Goal: Information Seeking & Learning: Learn about a topic

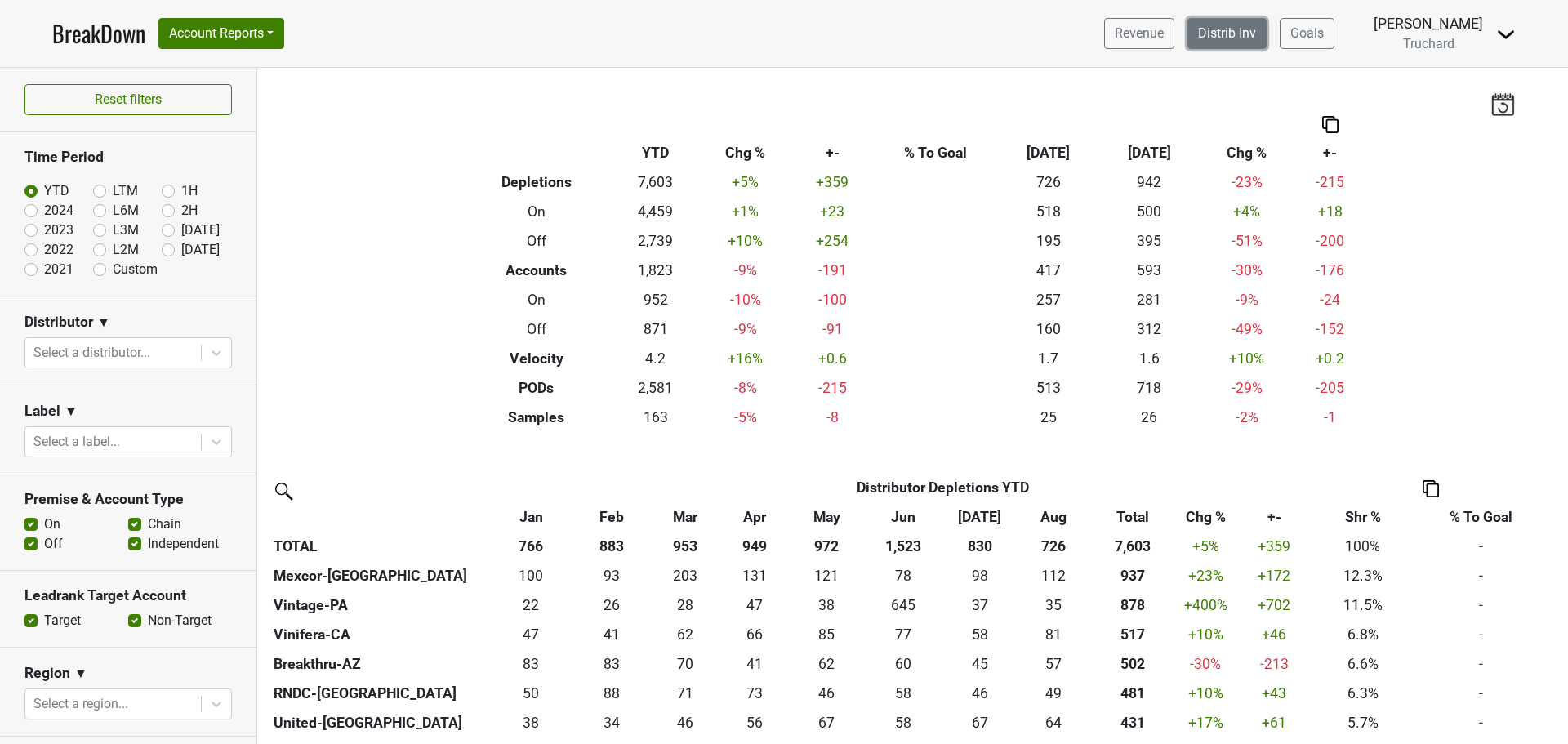
click at [1225, 20] on link "Distrib Inv" at bounding box center [1228, 33] width 79 height 31
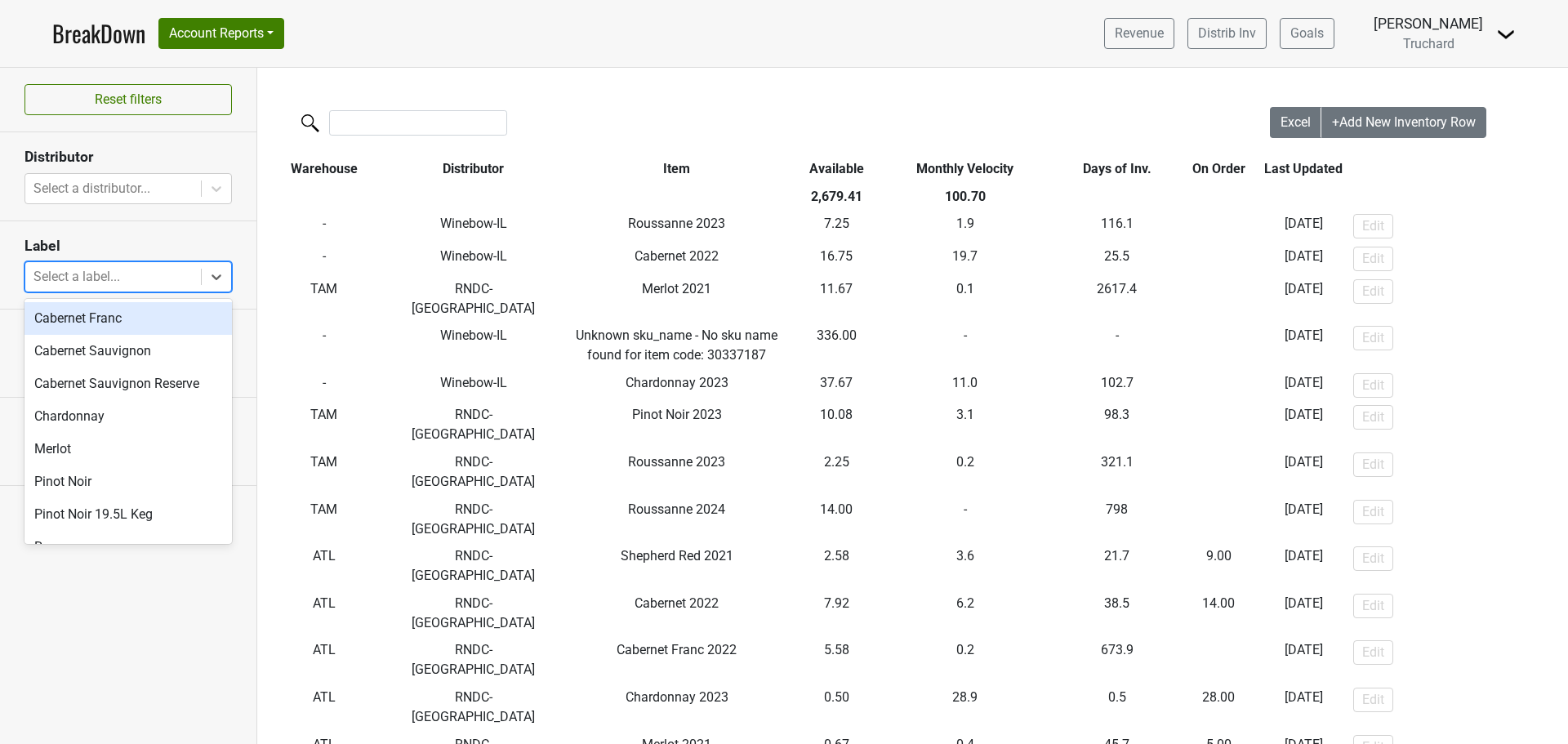
click at [135, 282] on div at bounding box center [113, 276] width 159 height 23
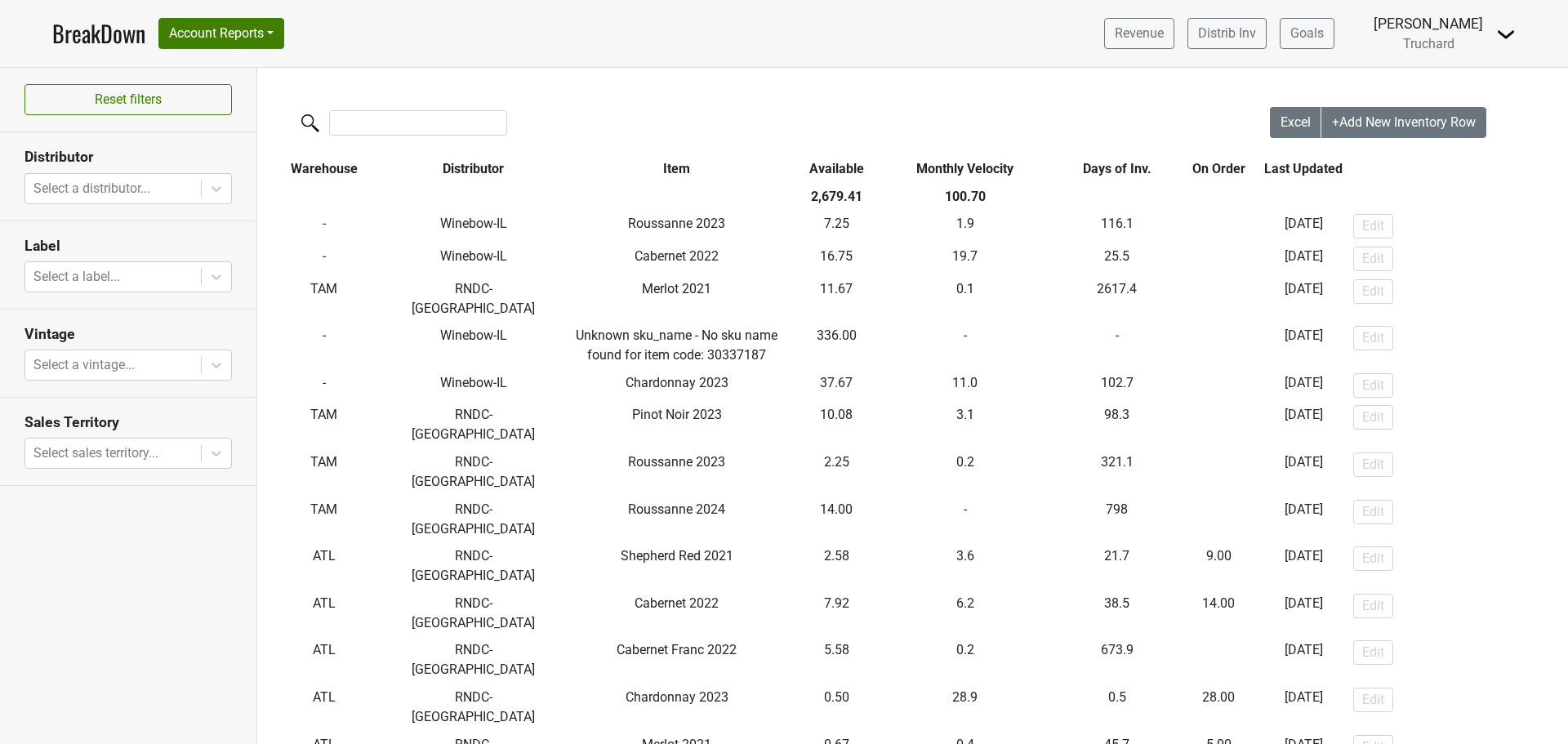
click at [190, 169] on section "Distributor Select a distributor..." at bounding box center [128, 177] width 256 height 88
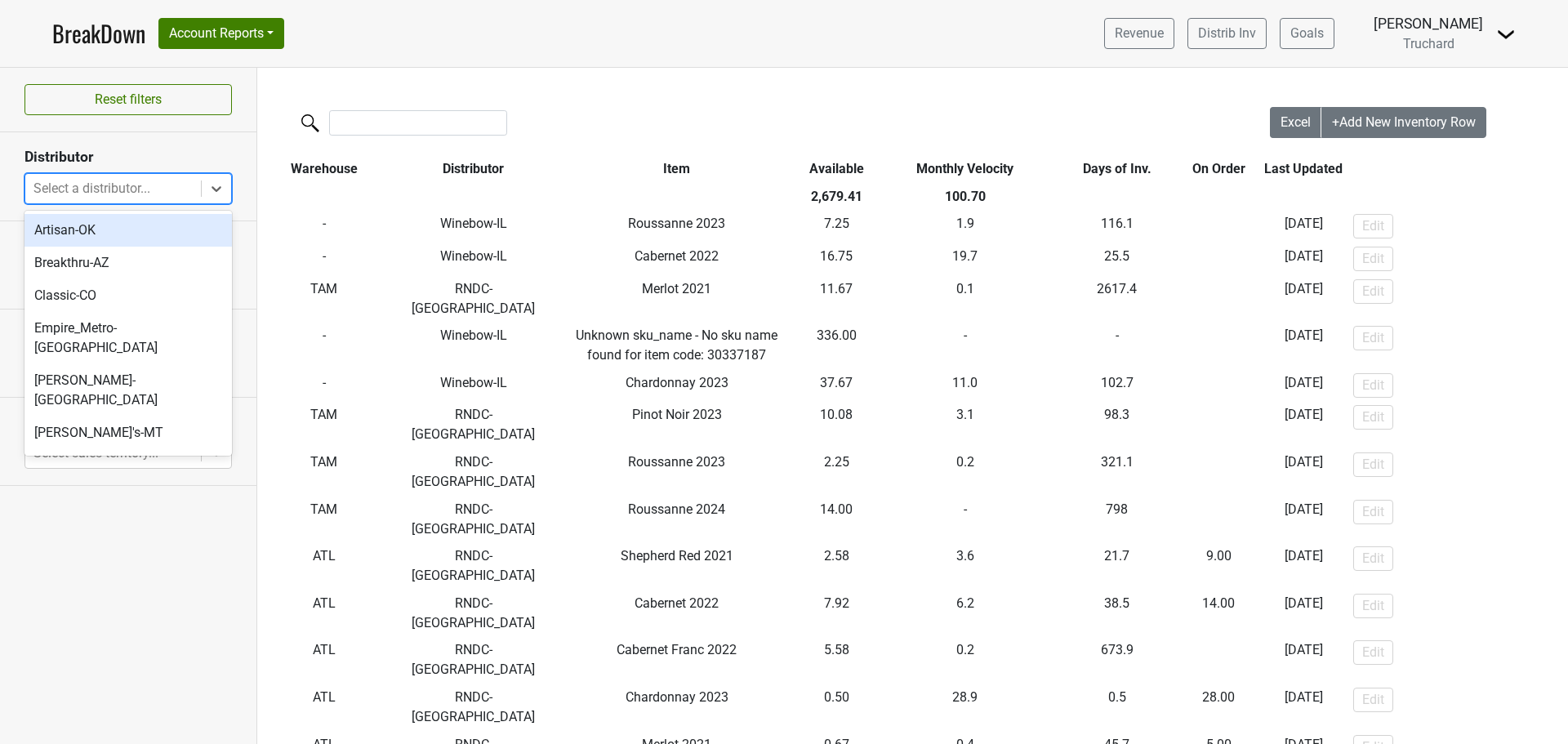
click at [181, 182] on div at bounding box center [113, 188] width 159 height 23
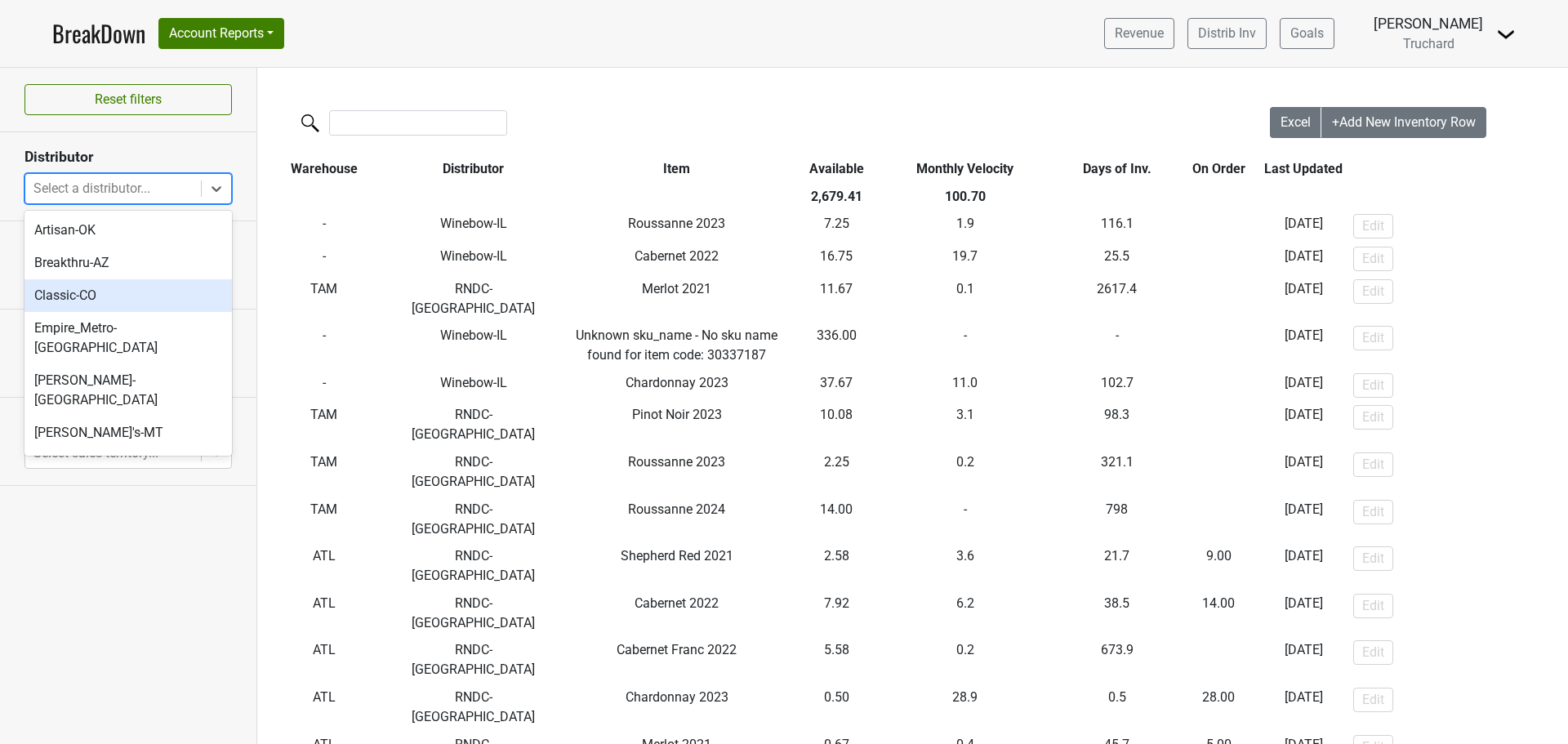
drag, startPoint x: 143, startPoint y: 292, endPoint x: 152, endPoint y: 289, distance: 9.5
click at [144, 292] on div "Classic-CO" at bounding box center [128, 295] width 208 height 33
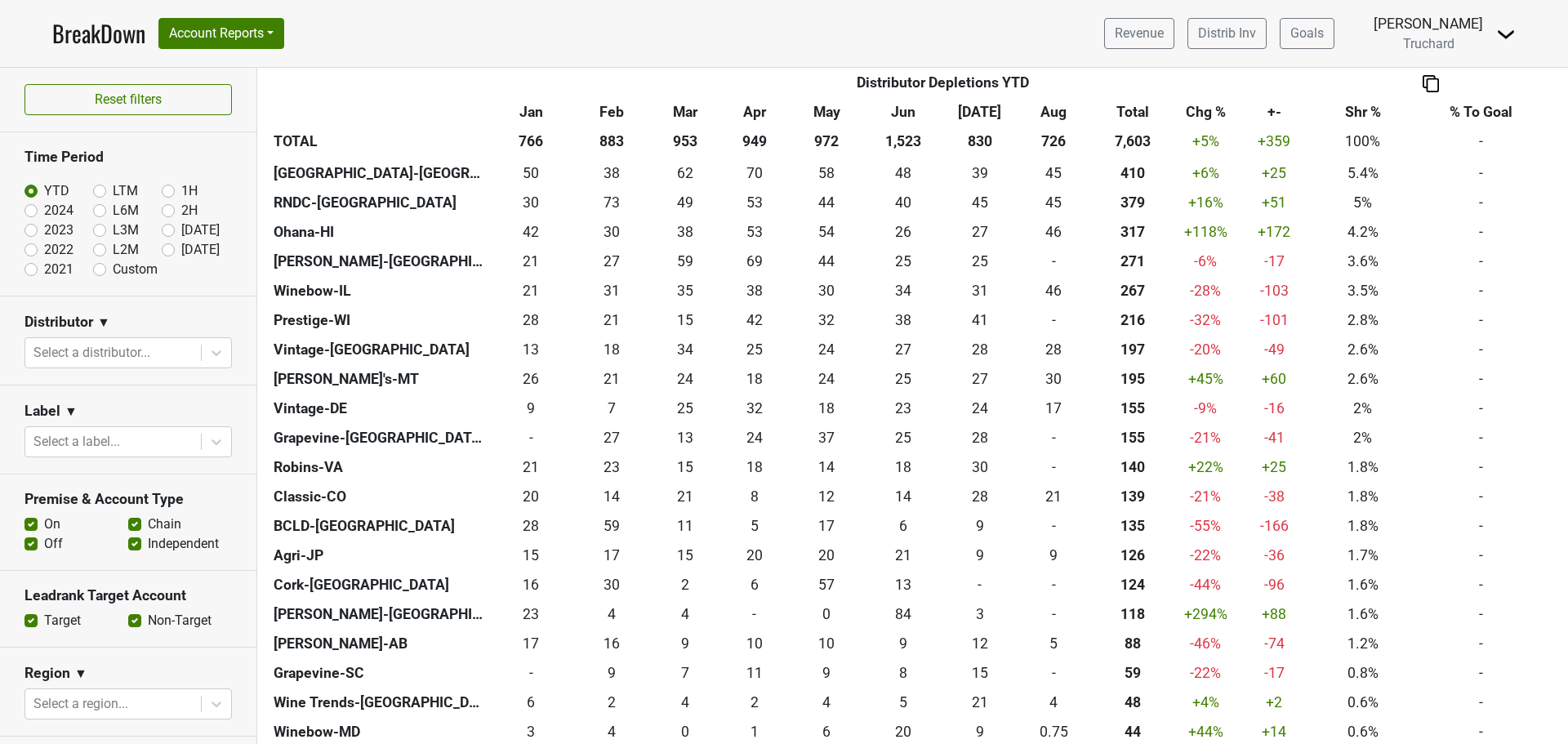
scroll to position [490, 0]
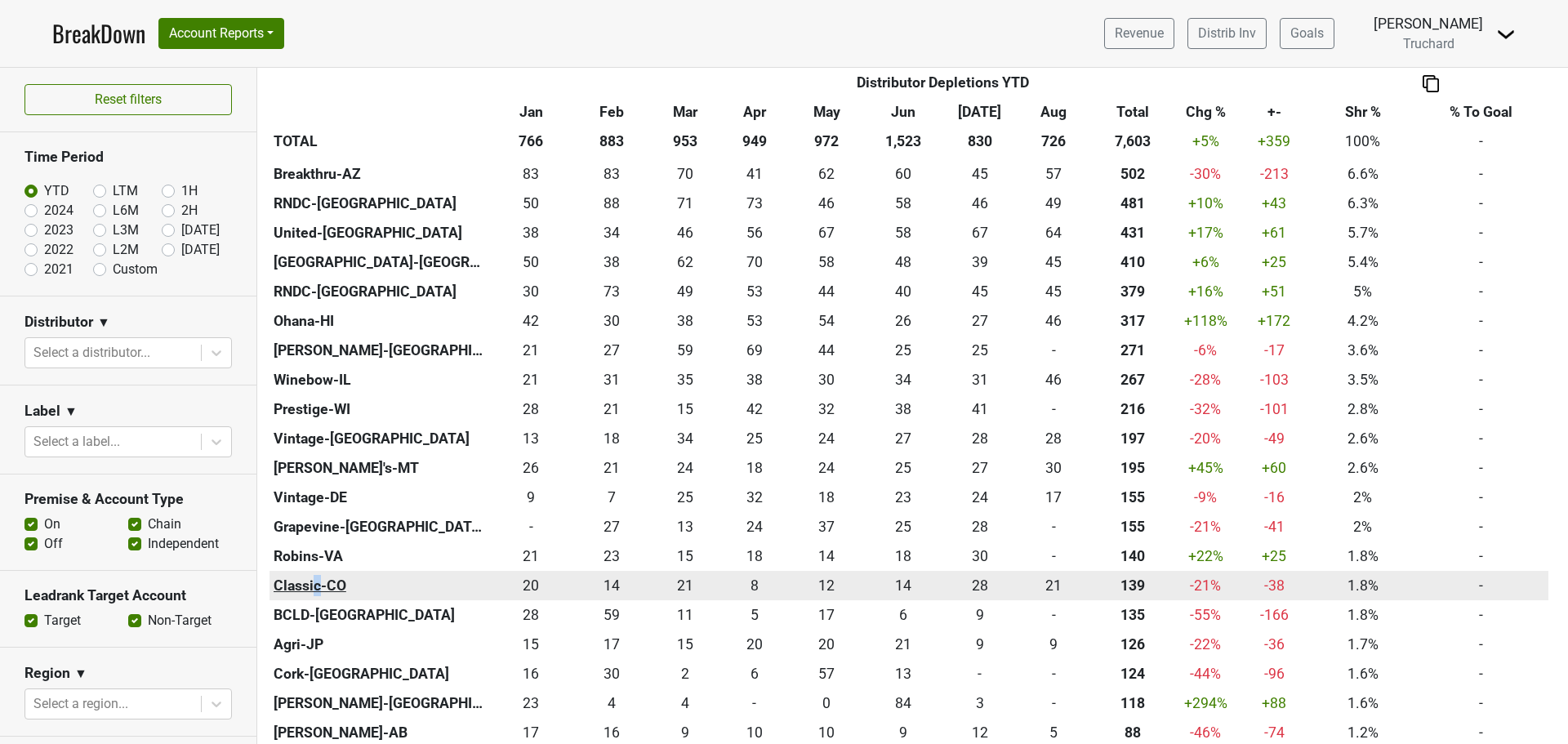
click at [317, 581] on th "Classic-CO" at bounding box center [379, 585] width 218 height 30
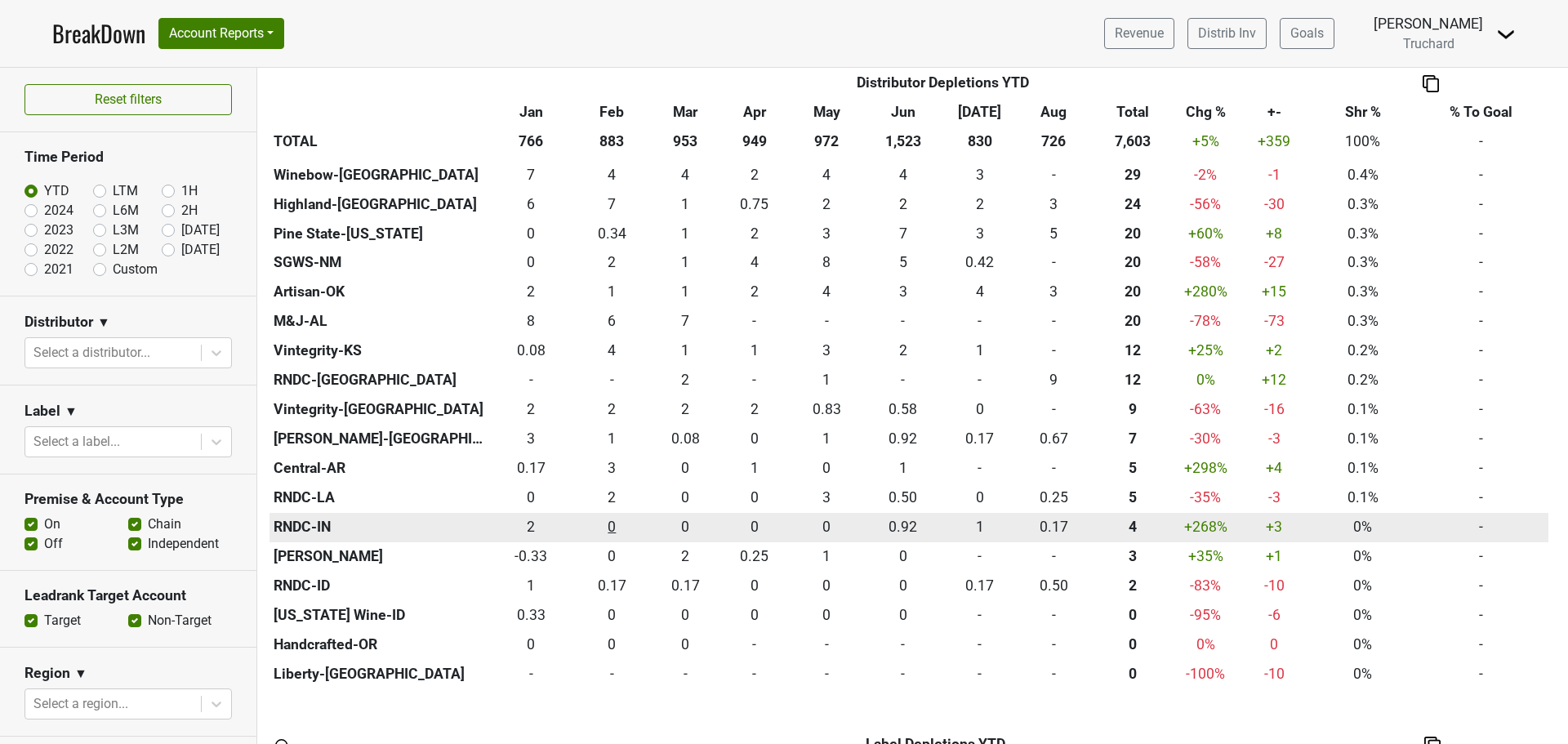
scroll to position [1225, 0]
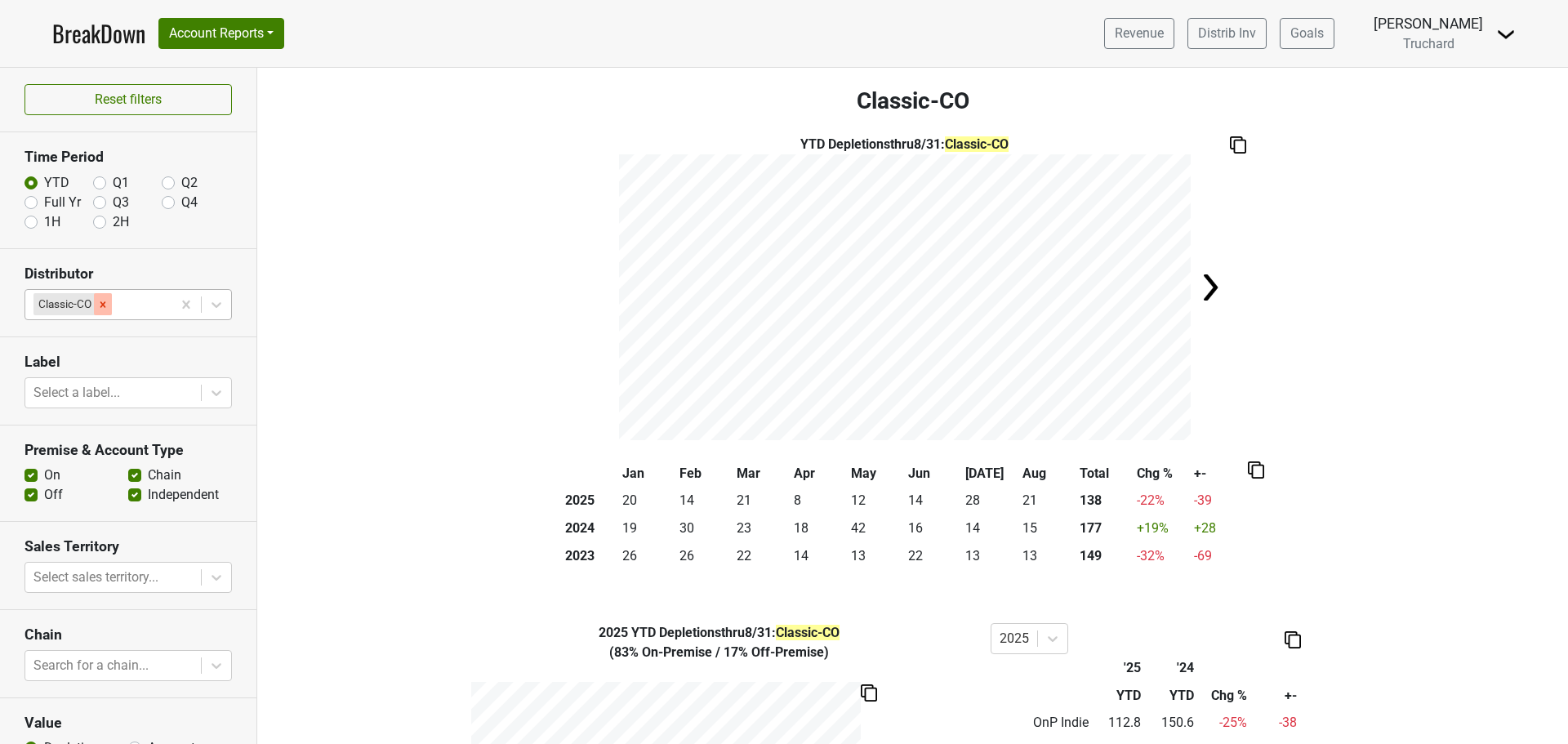
click at [110, 299] on div "Remove Classic-CO" at bounding box center [103, 304] width 18 height 22
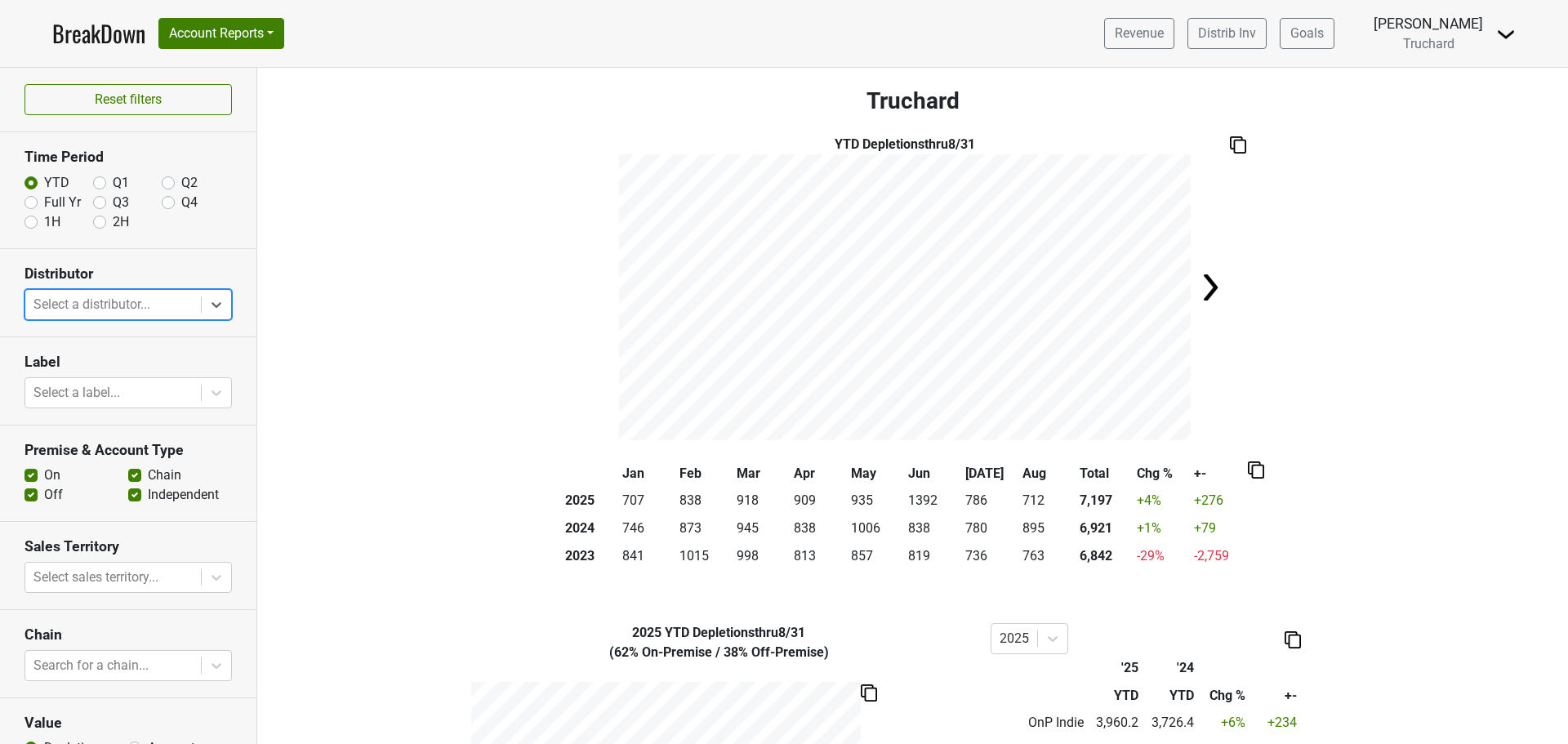
click at [94, 37] on link "BreakDown" at bounding box center [98, 33] width 93 height 34
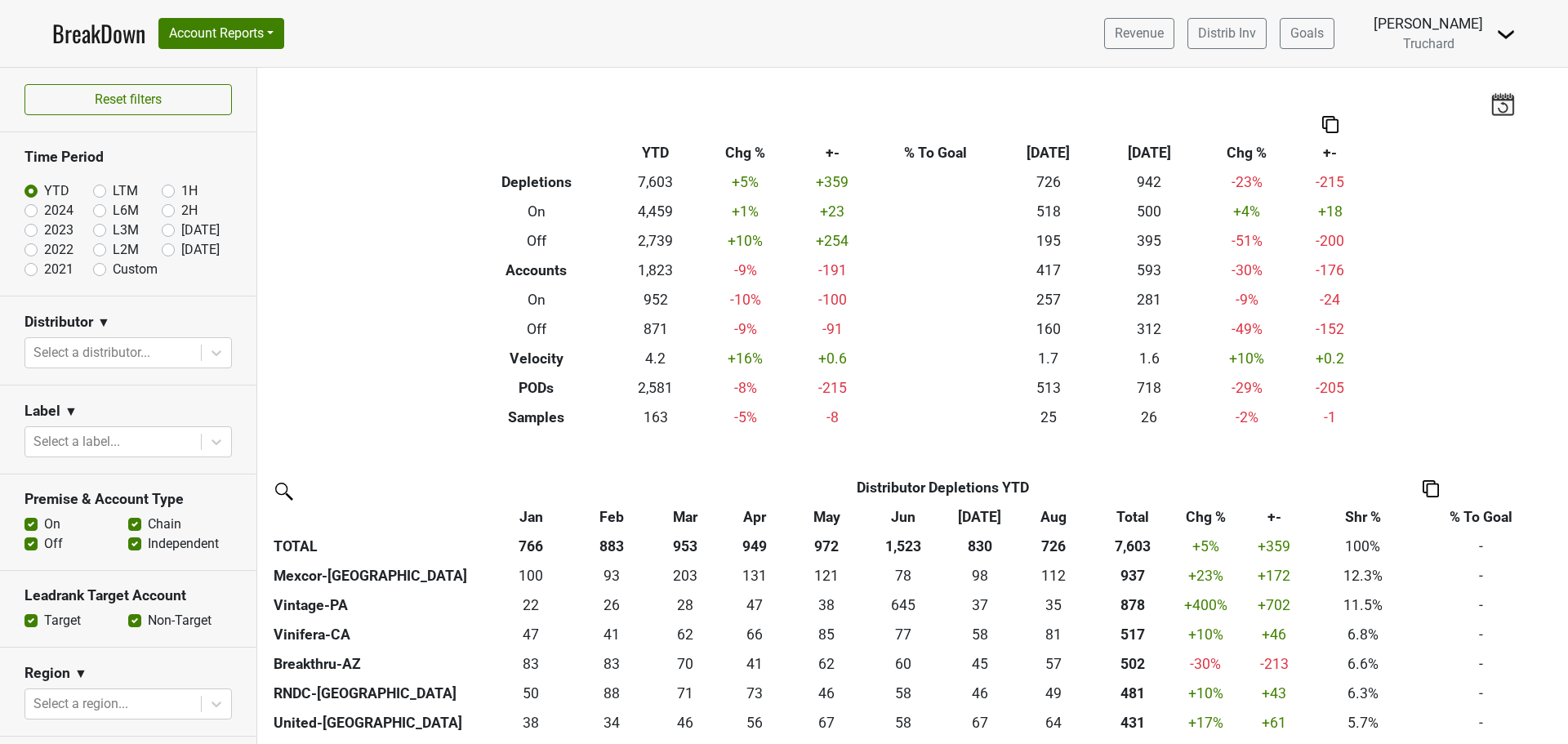
click at [113, 188] on label "LTM" at bounding box center [125, 191] width 25 height 20
click at [96, 188] on input "LTM" at bounding box center [125, 190] width 65 height 16
radio input "true"
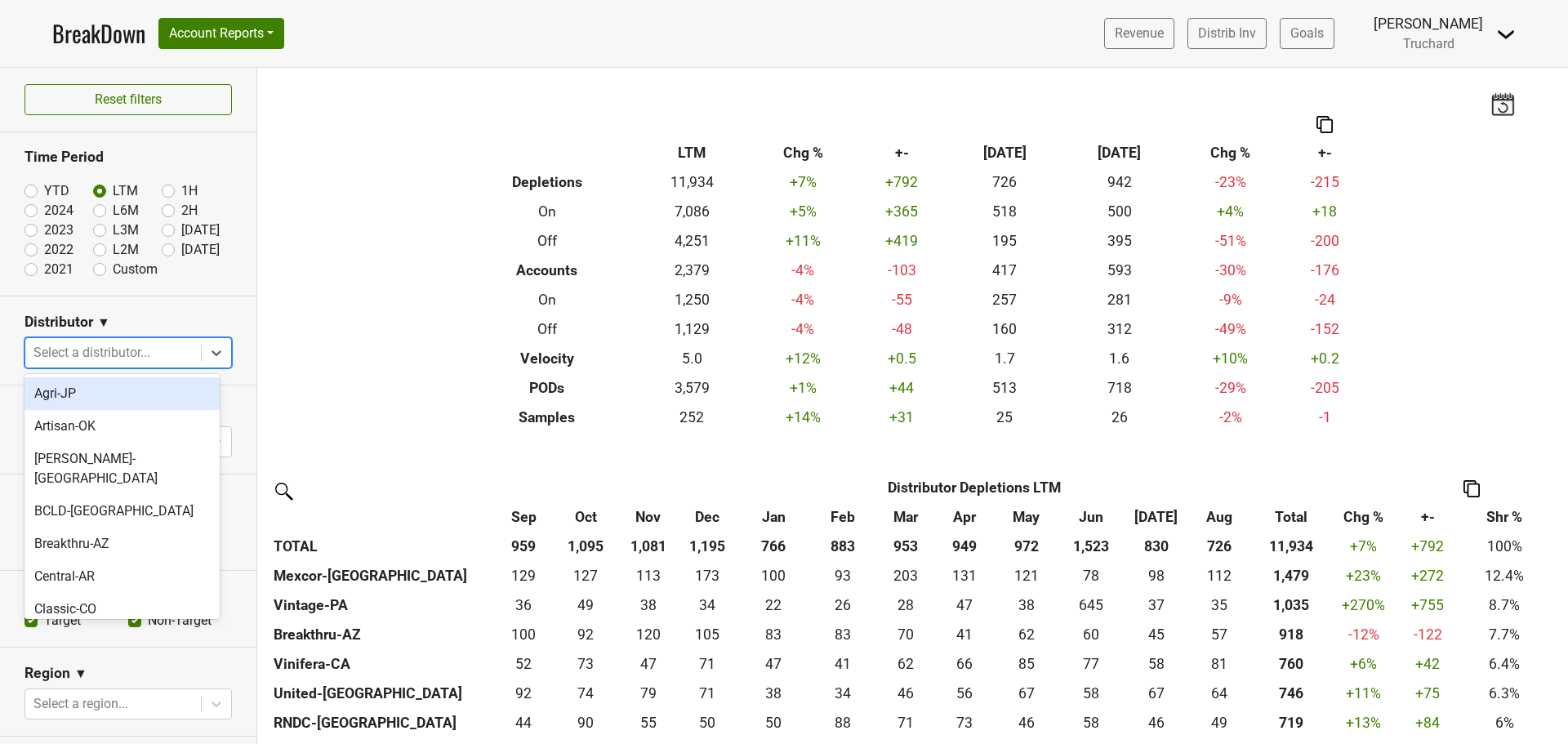
click at [130, 356] on div at bounding box center [113, 352] width 159 height 23
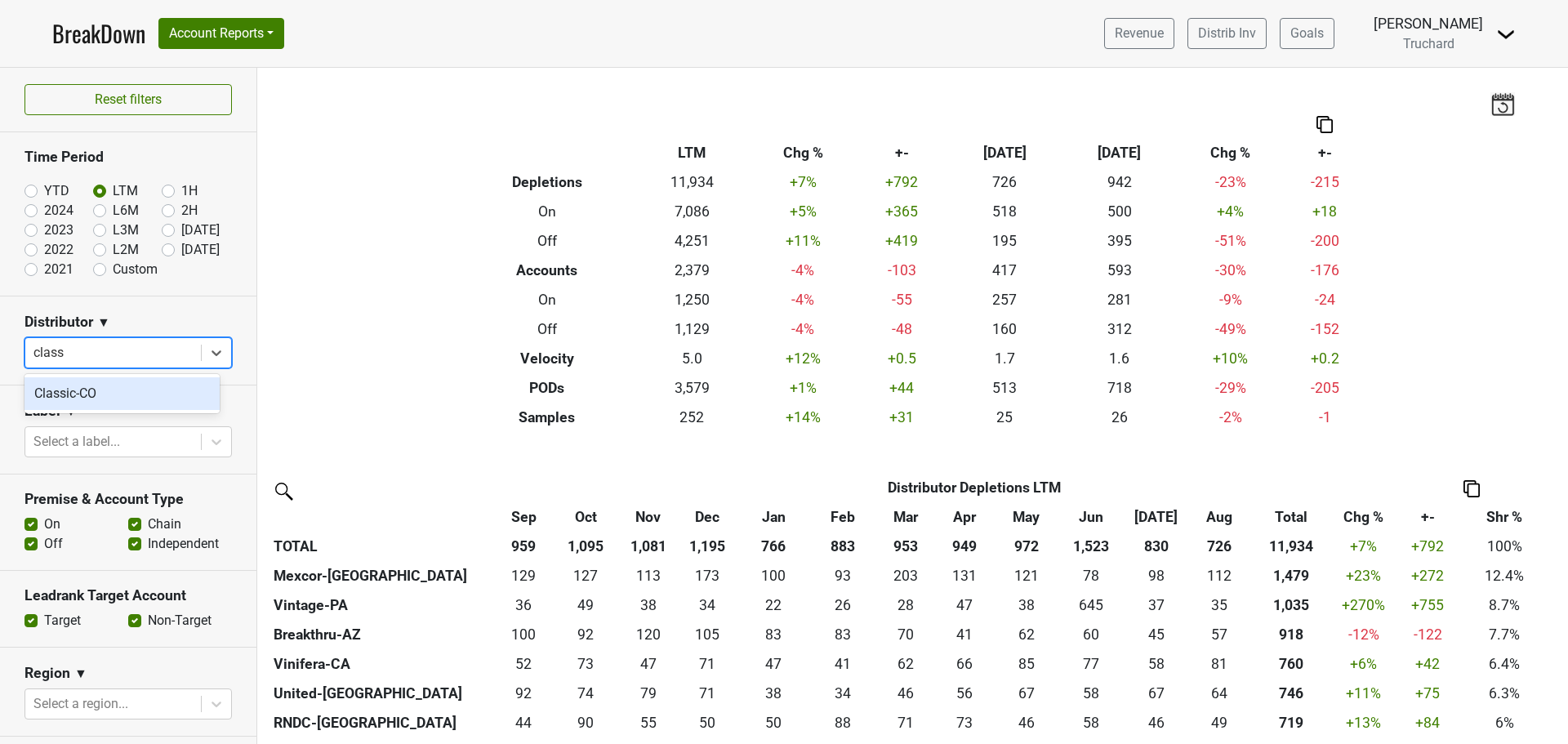
type input "classi"
click at [118, 388] on div "Classic-CO" at bounding box center [122, 394] width 195 height 33
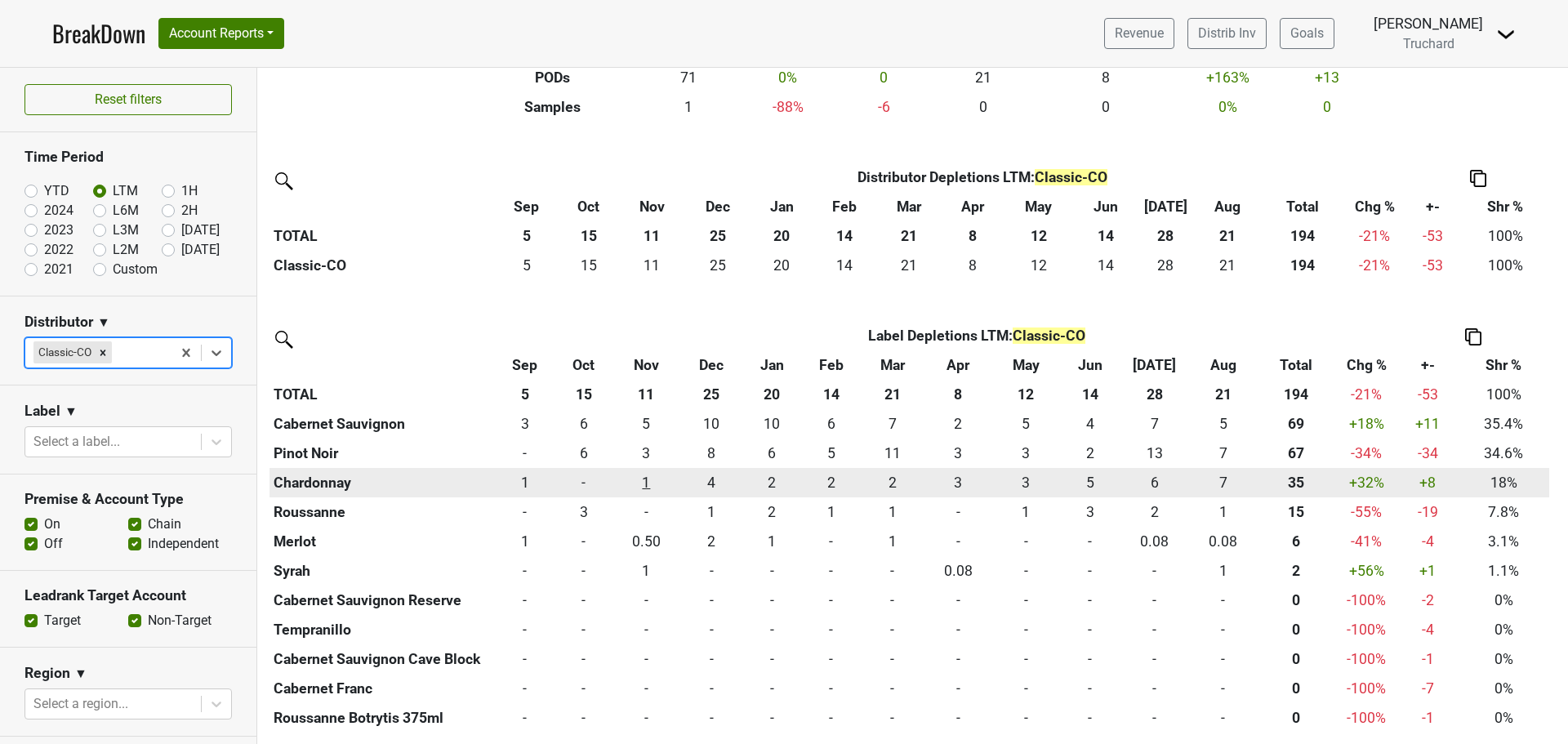
scroll to position [312, 0]
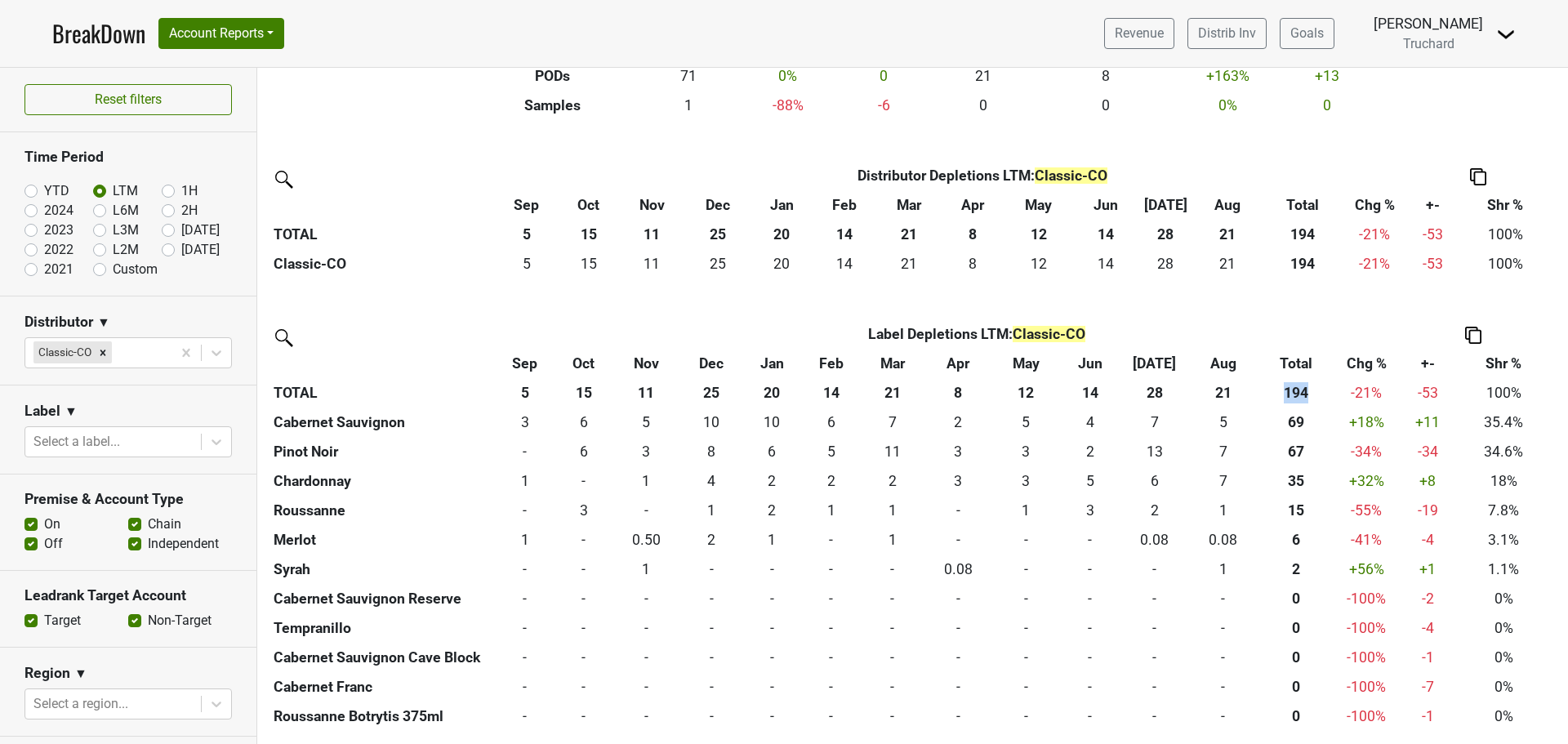
drag, startPoint x: 1307, startPoint y: 388, endPoint x: 1280, endPoint y: 391, distance: 27.2
click at [1280, 391] on th "194" at bounding box center [1296, 393] width 78 height 30
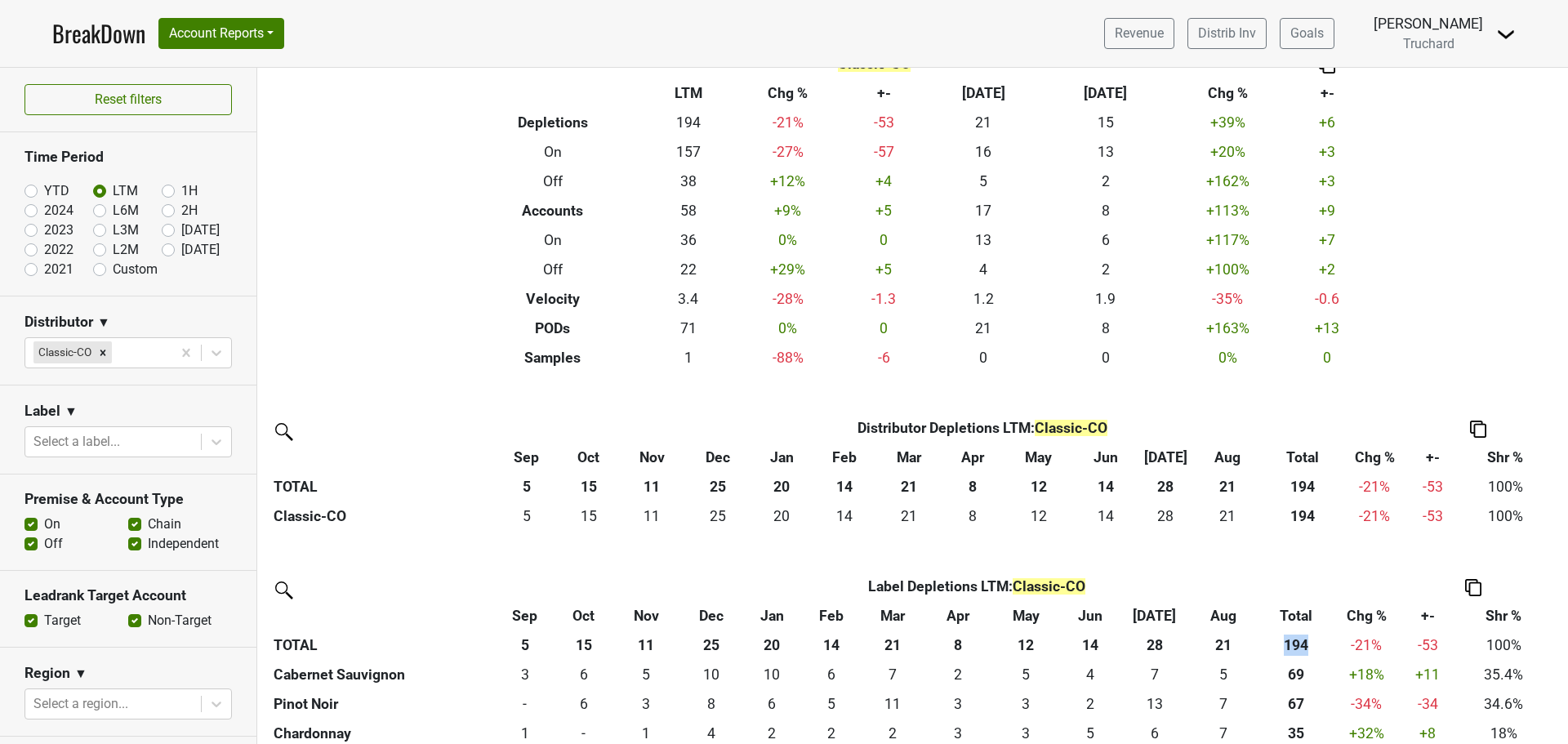
scroll to position [0, 0]
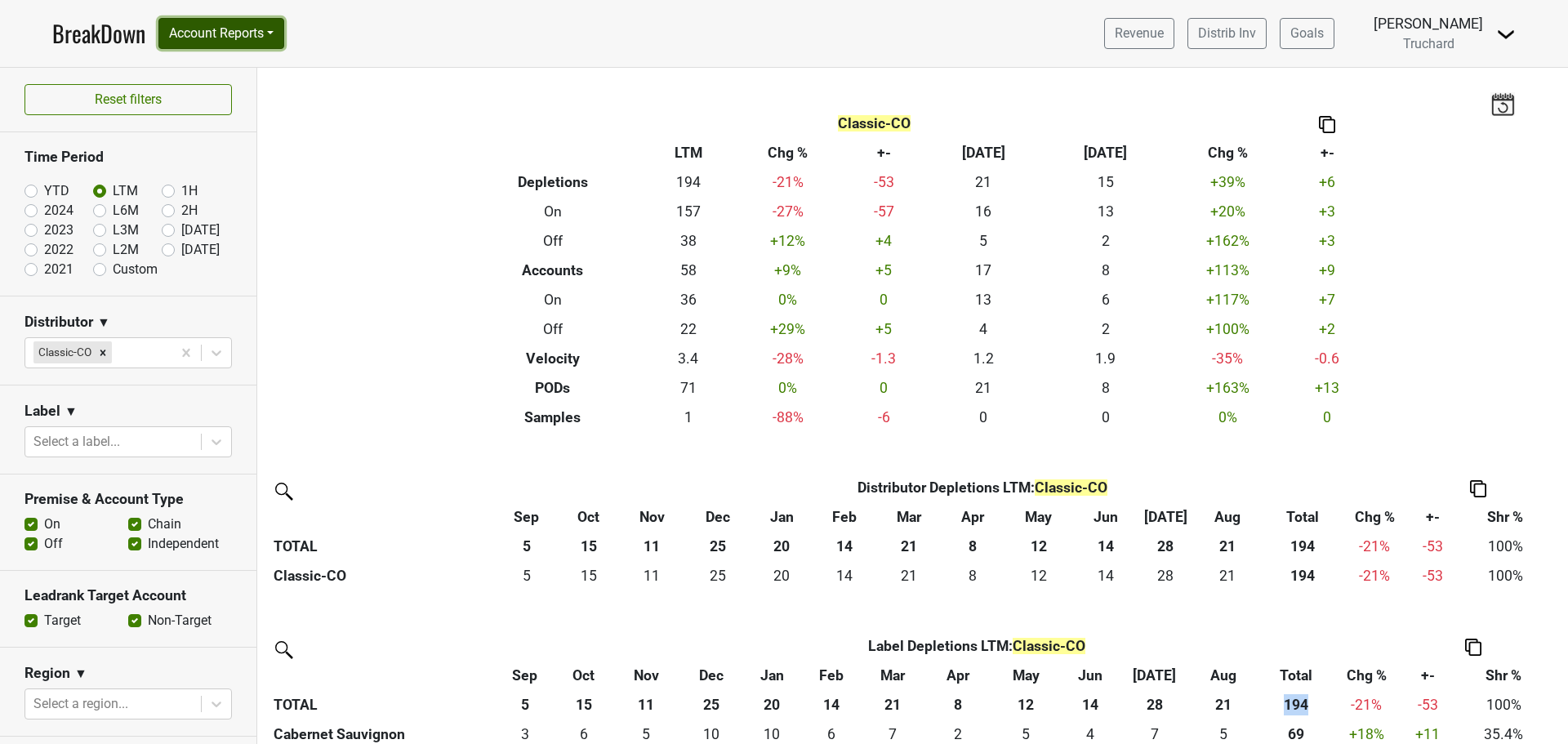
click at [262, 26] on button "Account Reports" at bounding box center [221, 33] width 125 height 31
click at [246, 60] on link "SuperRanker" at bounding box center [231, 70] width 144 height 26
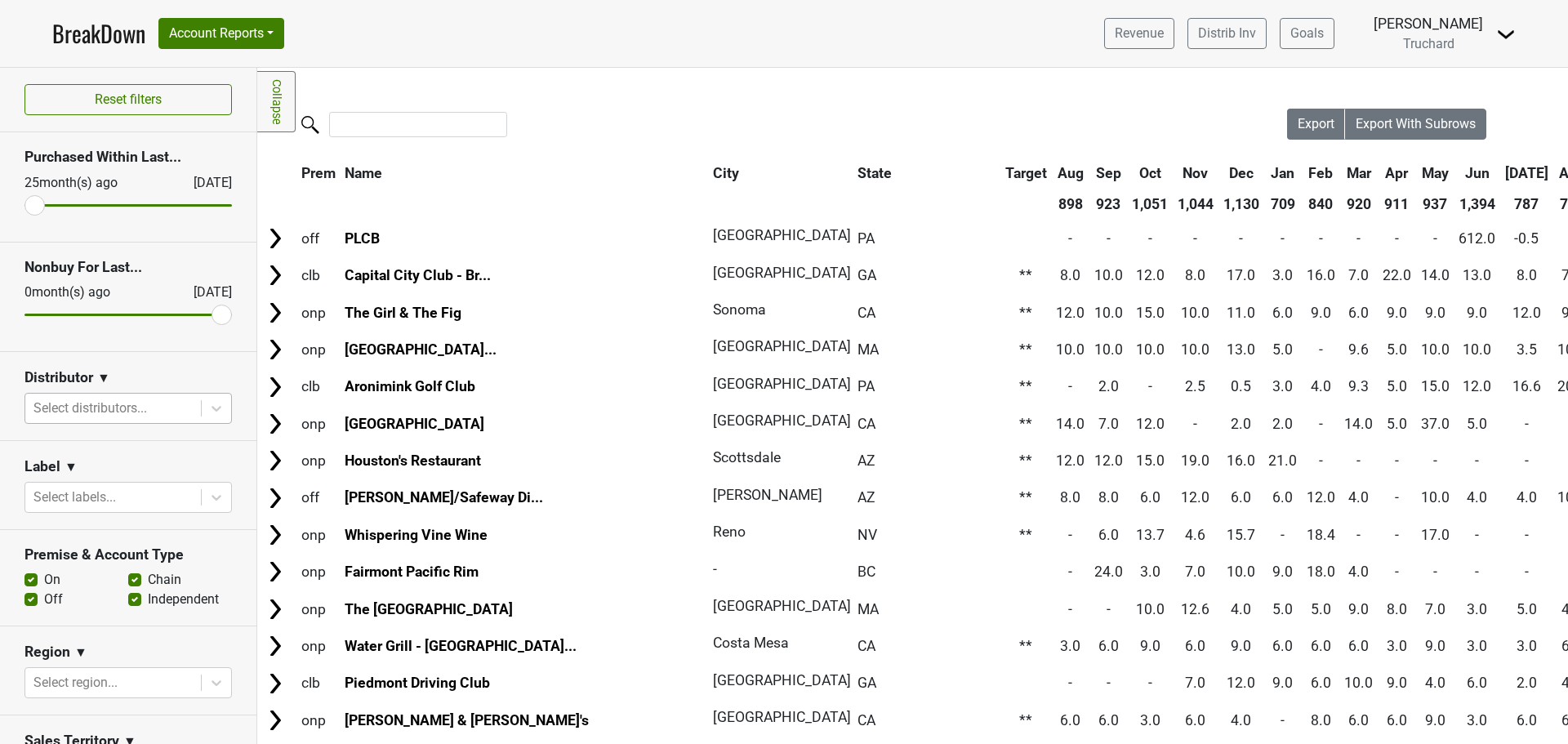
click at [47, 411] on div at bounding box center [113, 408] width 159 height 23
type input "co"
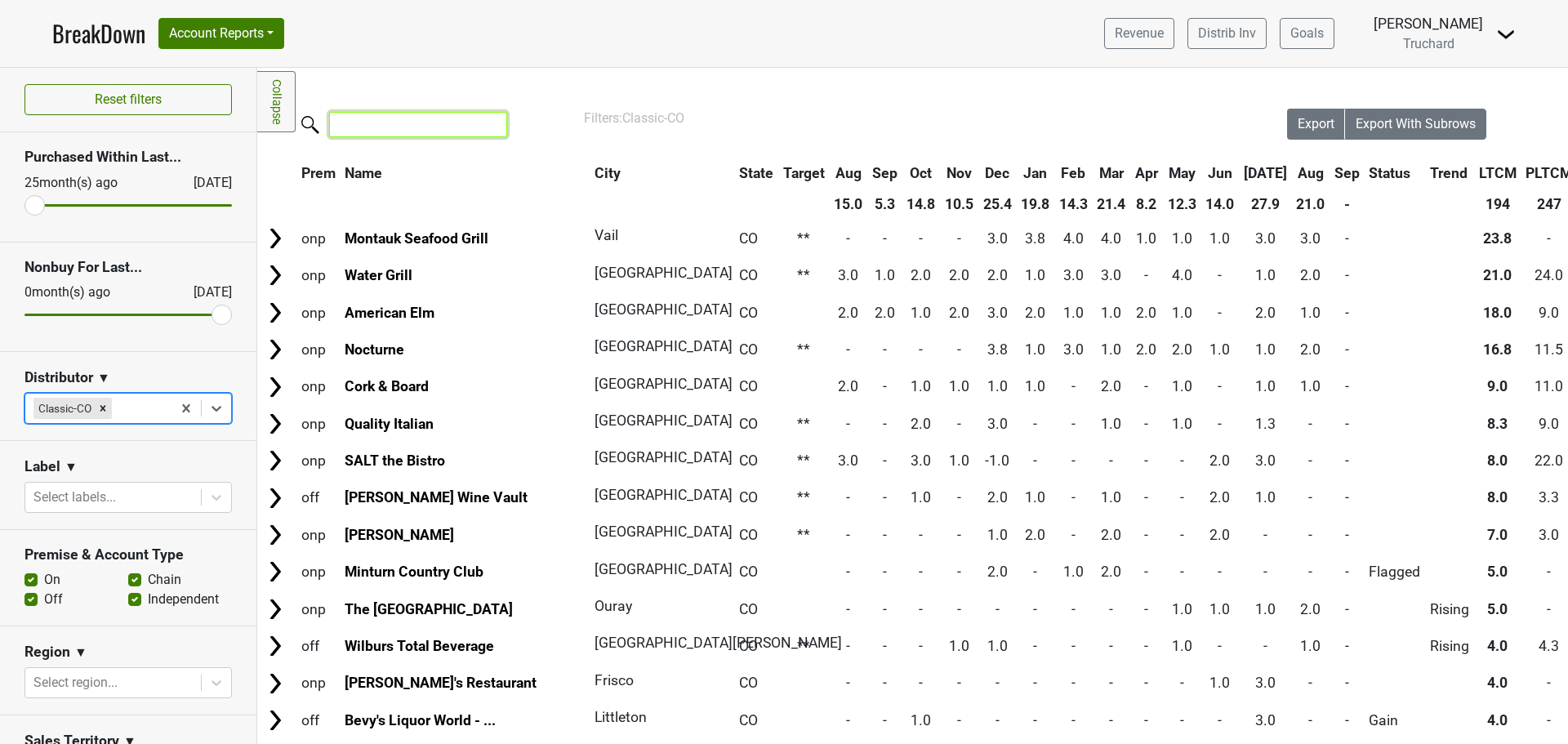
click at [414, 133] on input "search" at bounding box center [418, 125] width 178 height 25
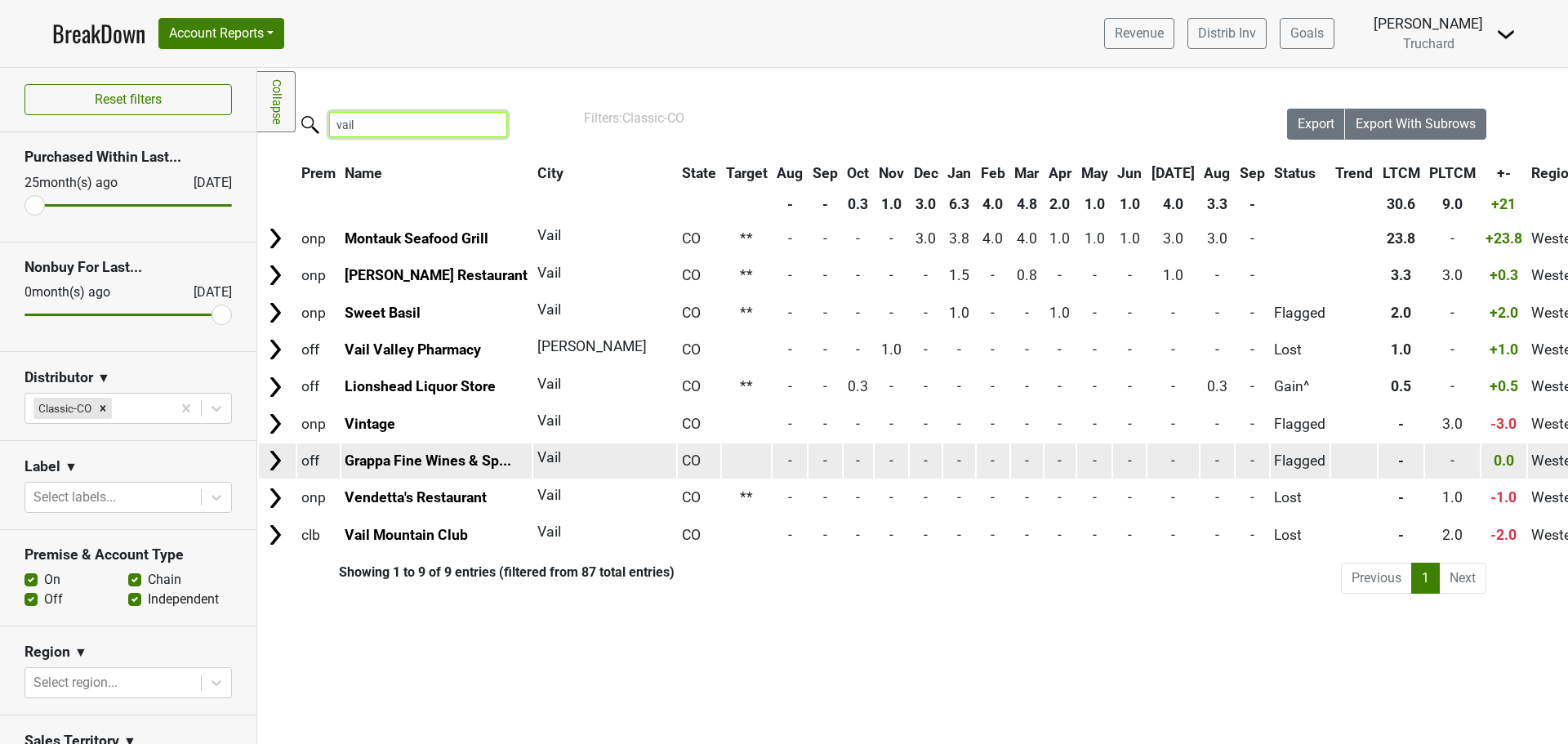
type input "vail"
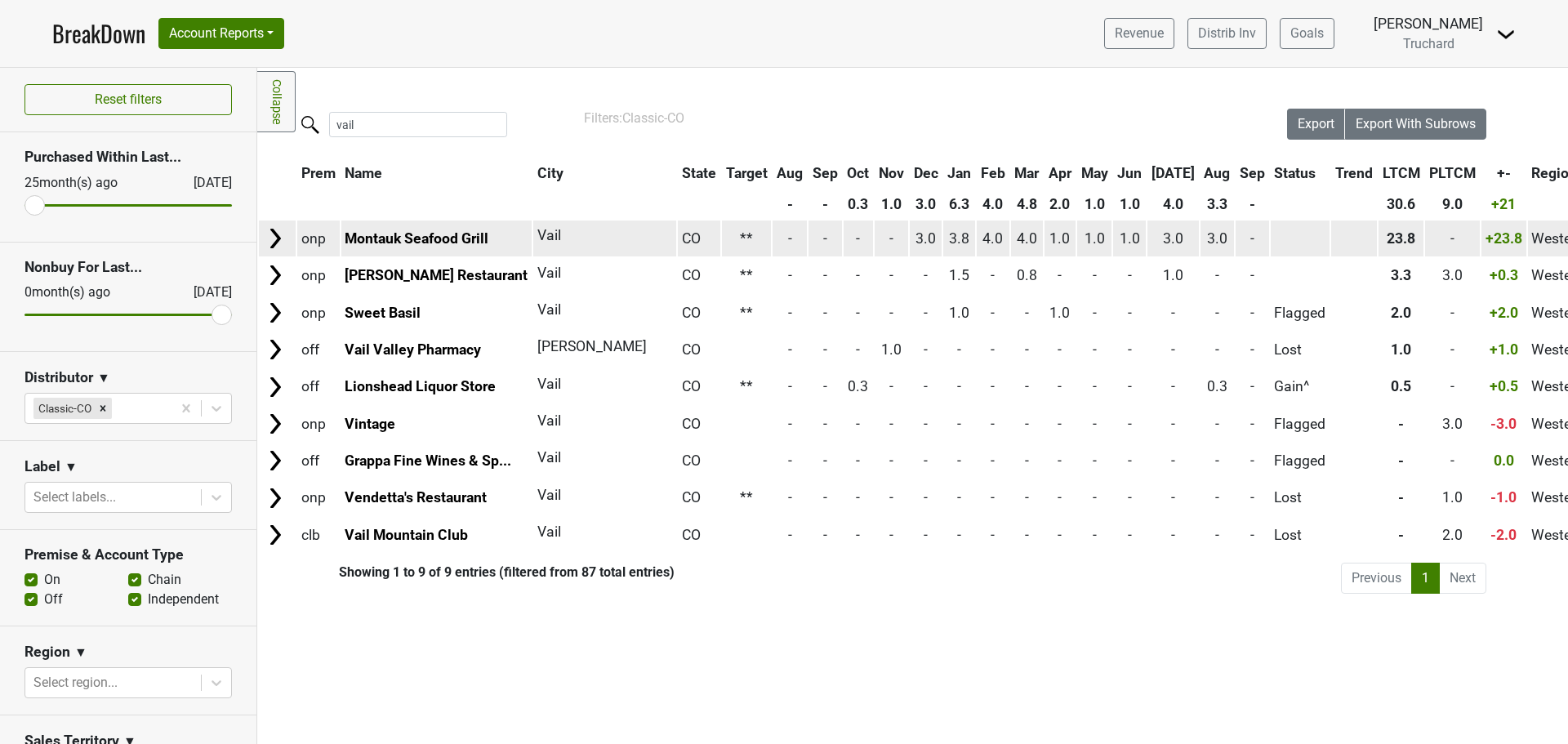
drag, startPoint x: 613, startPoint y: 468, endPoint x: 262, endPoint y: 230, distance: 424.1
click at [262, 230] on tbody "onp Montauk Seafood Grill Vail CO ** - - - - 3.0 3.8 4.0 4.0 1.0 1.0 1.0 3.0 3.…" at bounding box center [1228, 386] width 1938 height 331
